Goal: Task Accomplishment & Management: Manage account settings

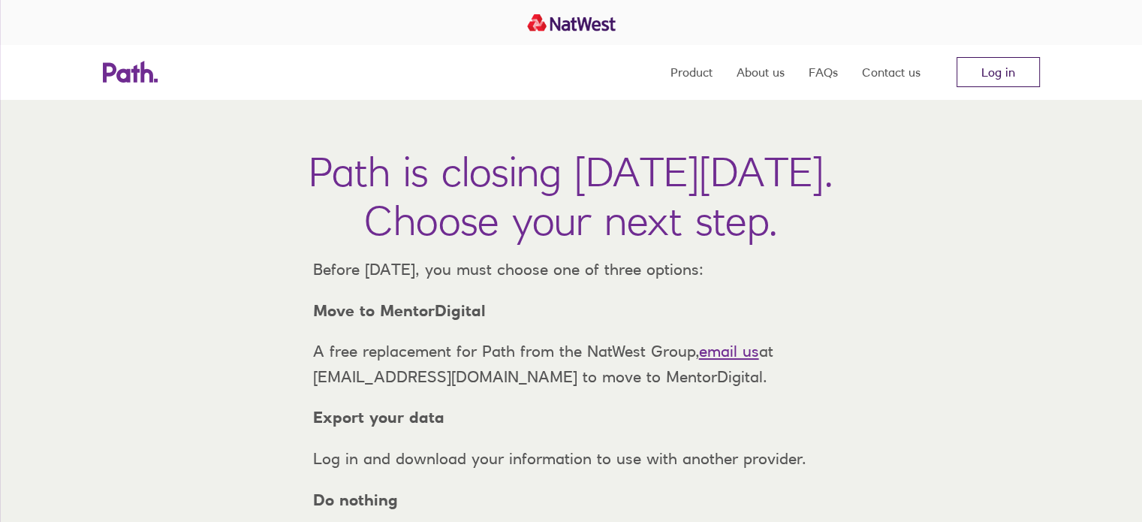
click at [996, 76] on link "Log in" at bounding box center [998, 72] width 83 height 30
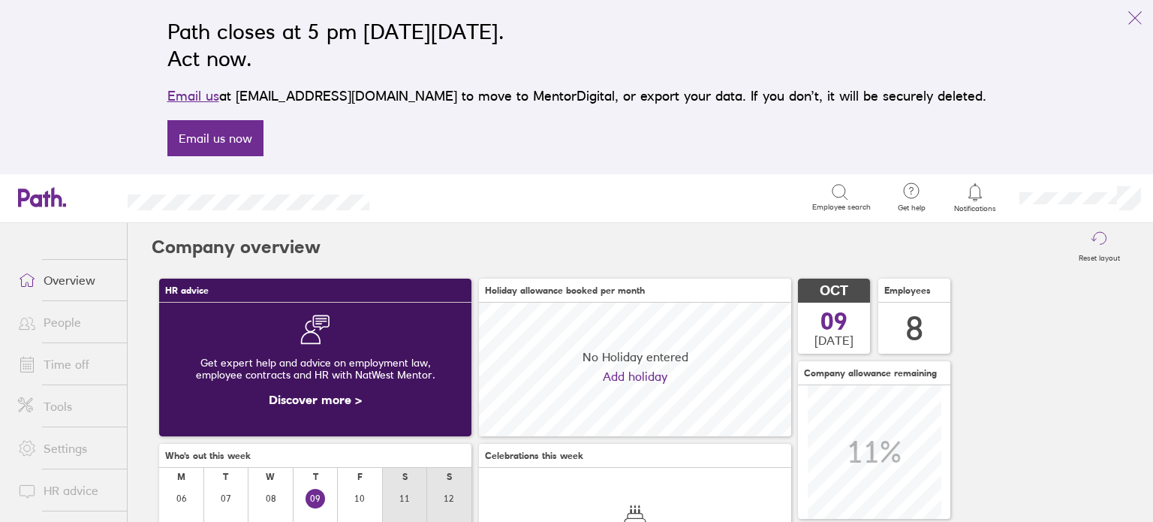
scroll to position [133, 312]
click at [54, 321] on link "People" at bounding box center [66, 322] width 121 height 30
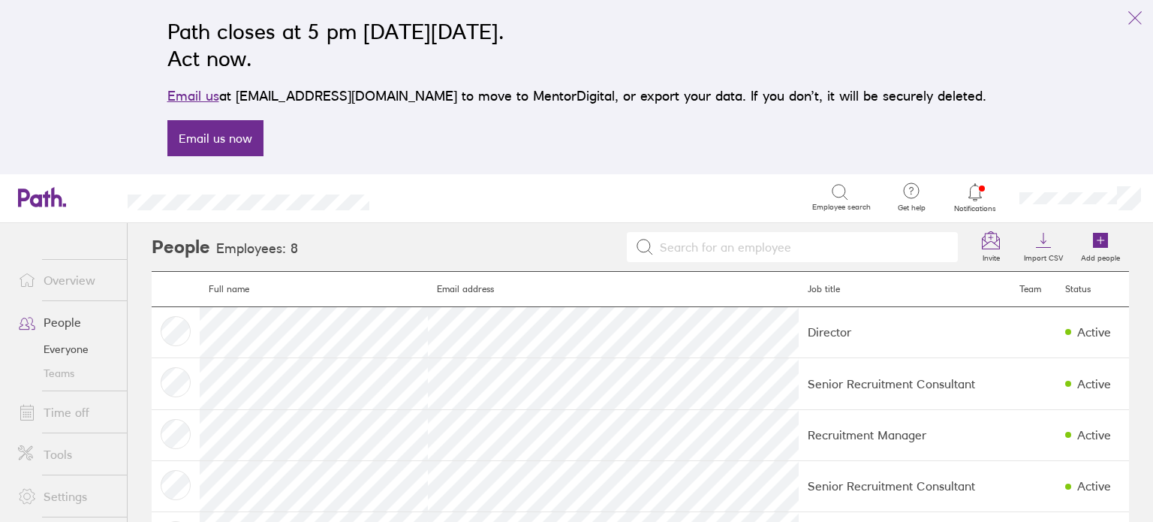
click at [60, 411] on link "Time off" at bounding box center [66, 412] width 121 height 30
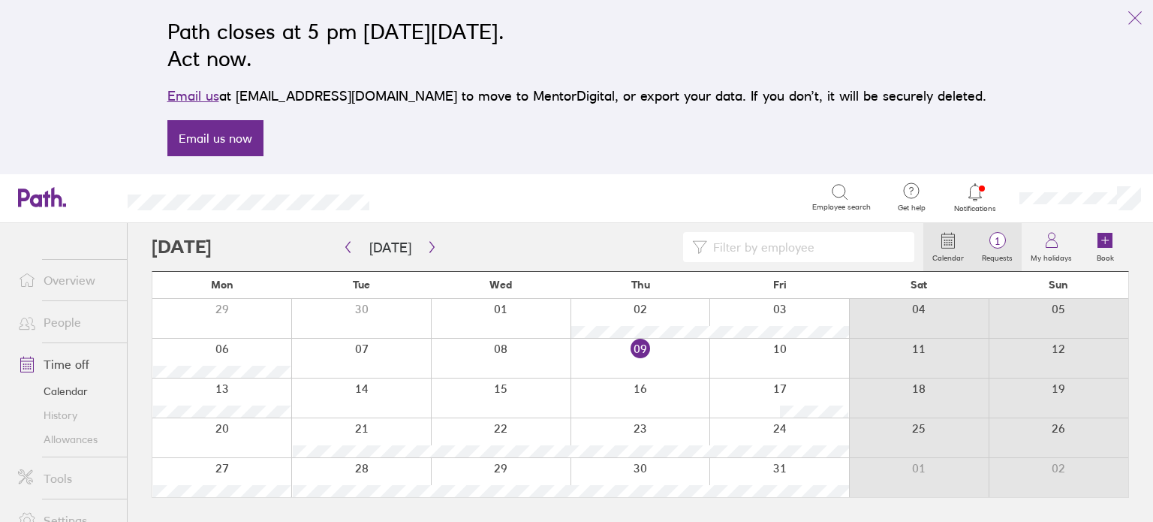
click at [1004, 252] on label "Requests" at bounding box center [997, 256] width 49 height 14
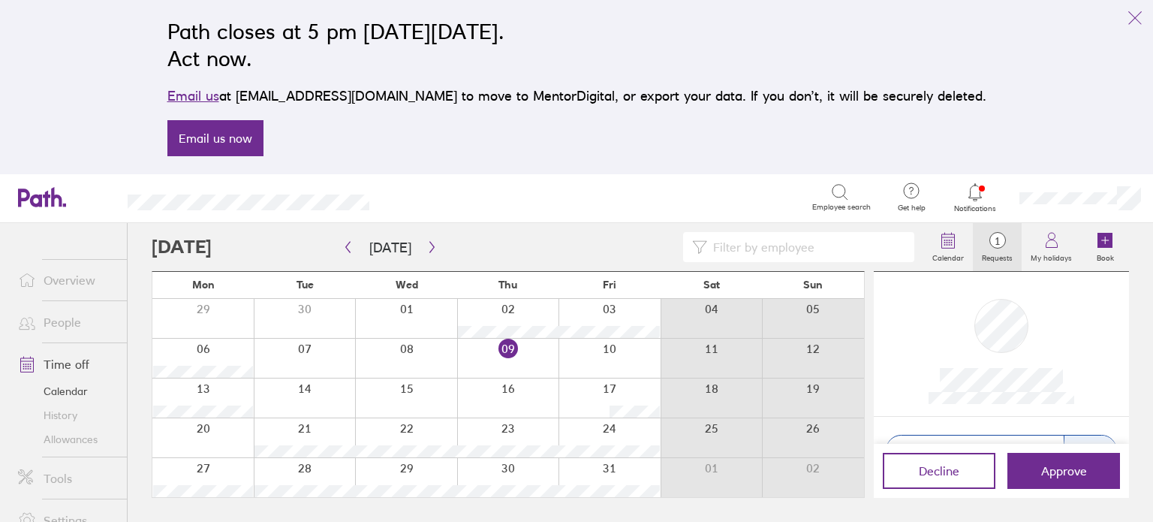
click at [1077, 293] on div at bounding box center [1001, 344] width 231 height 120
click at [1147, 17] on button "link" at bounding box center [1135, 18] width 30 height 30
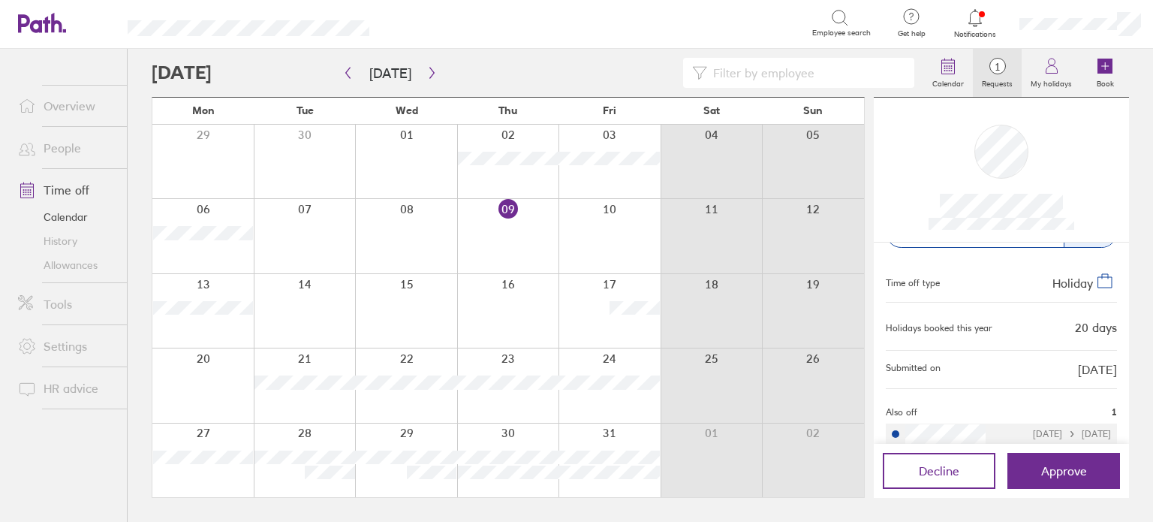
scroll to position [57, 0]
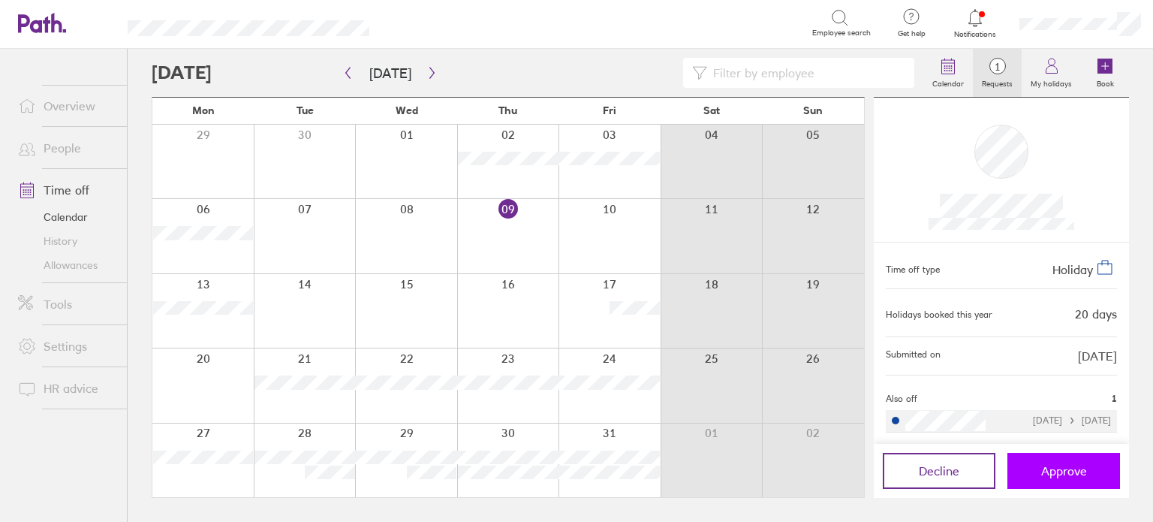
click at [1059, 459] on button "Approve" at bounding box center [1064, 471] width 113 height 36
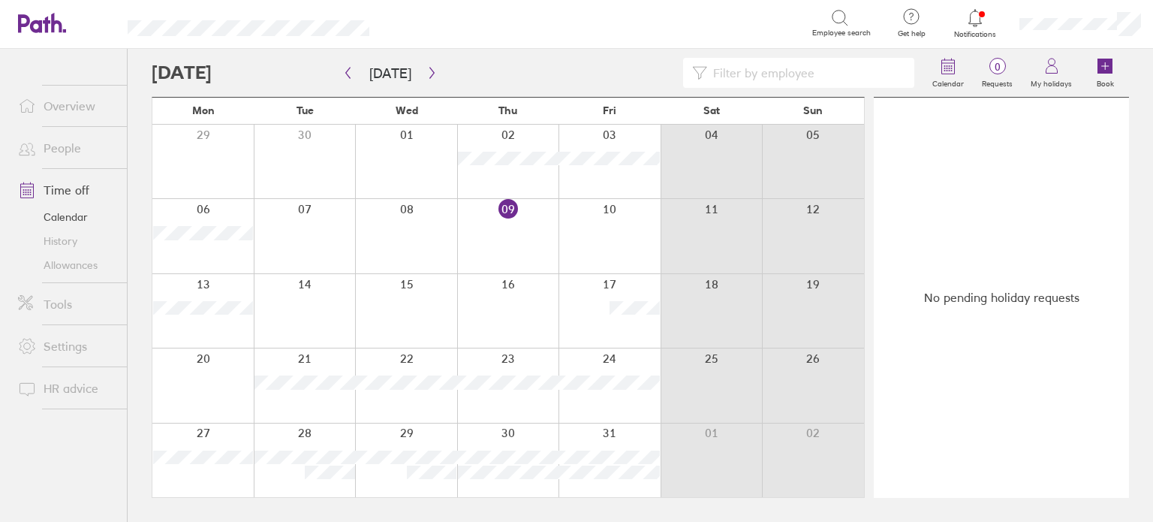
click at [66, 117] on link "Overview" at bounding box center [66, 106] width 121 height 30
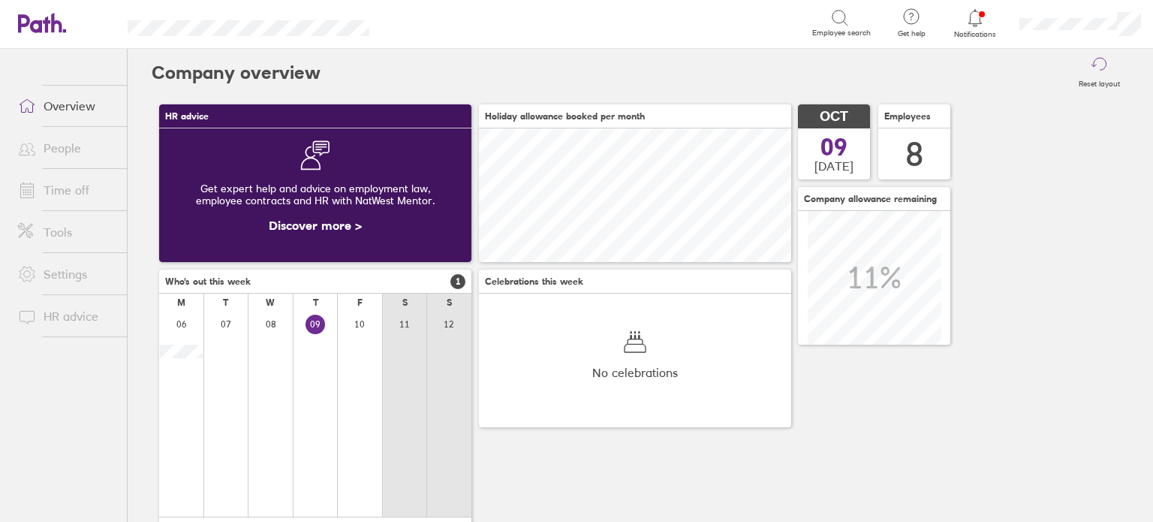
scroll to position [133, 312]
